Goal: Information Seeking & Learning: Learn about a topic

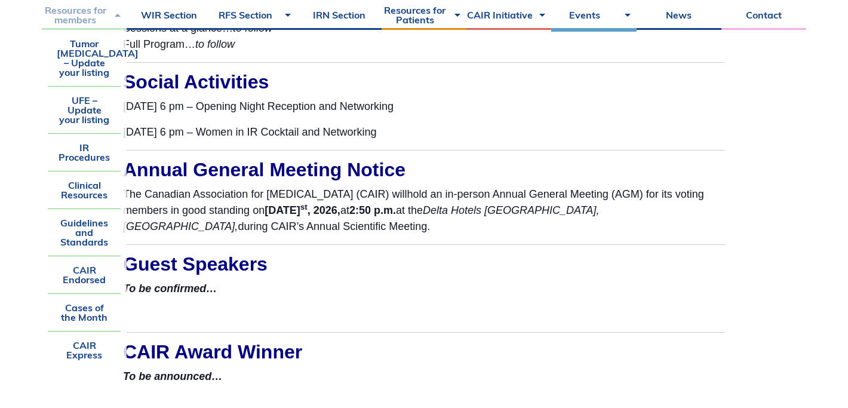
scroll to position [2376, 0]
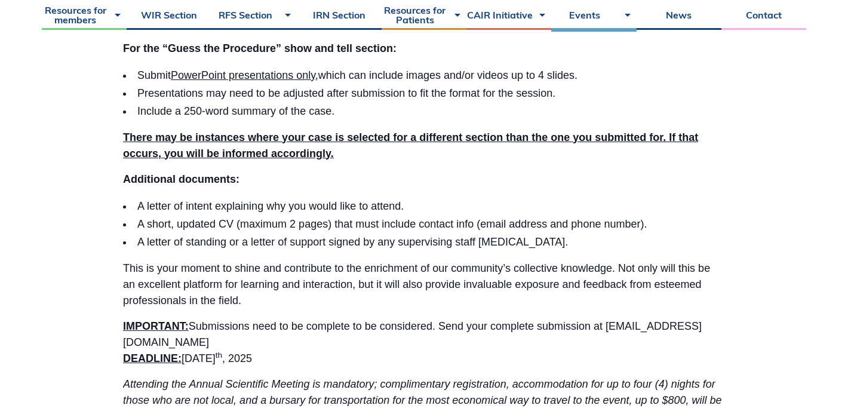
scroll to position [1169, 0]
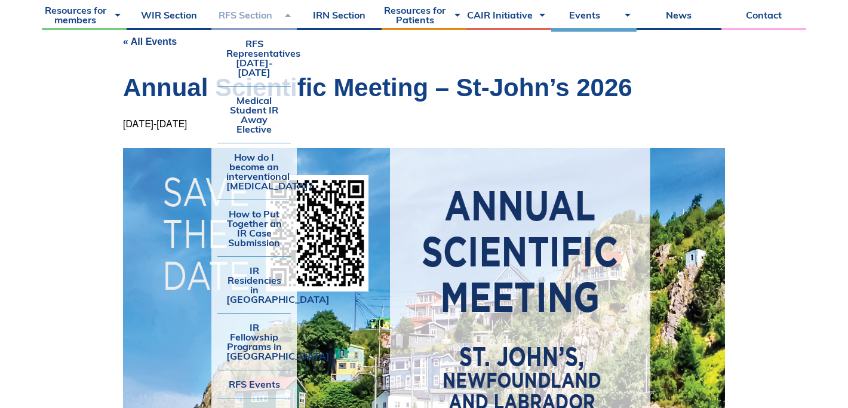
scroll to position [130, 0]
